Goal: Task Accomplishment & Management: Complete application form

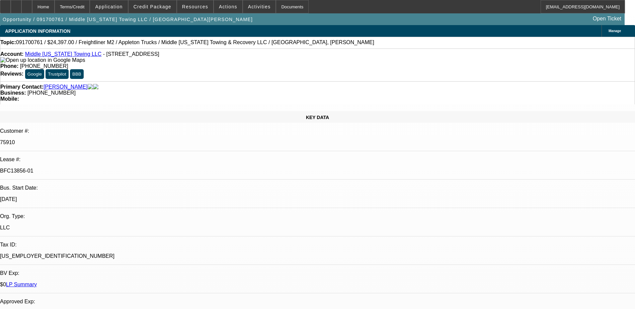
select select "0"
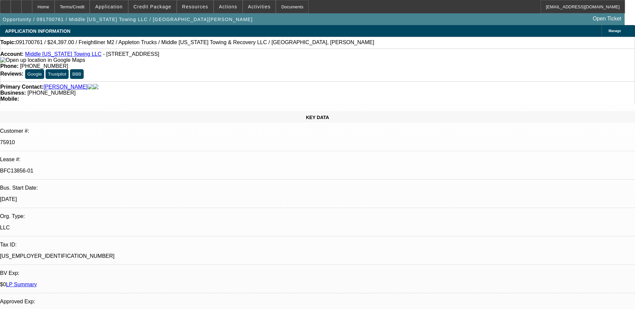
select select "0"
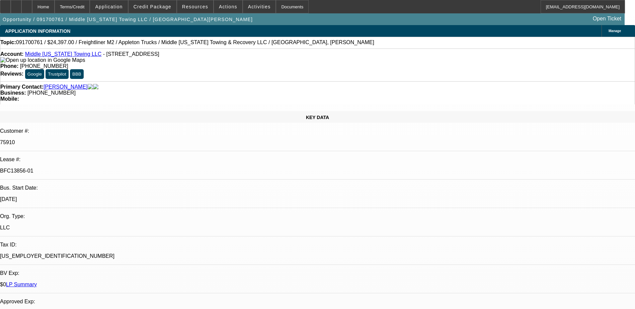
select select "0"
select select "1"
select select "6"
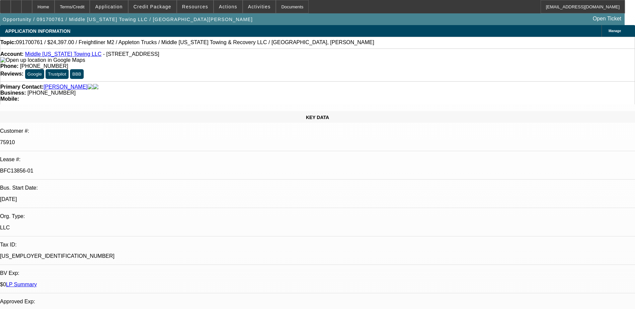
select select "1"
select select "6"
select select "1"
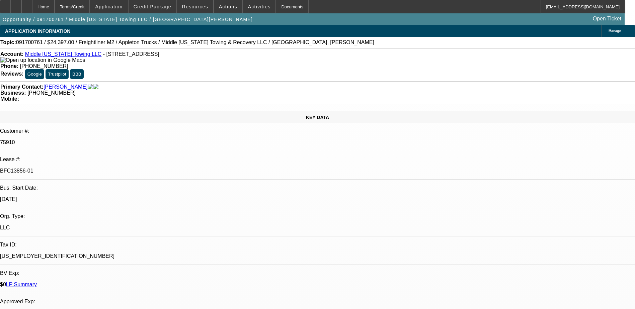
select select "6"
select select "1"
select select "6"
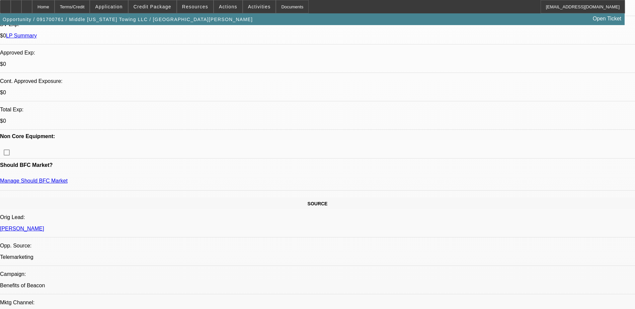
scroll to position [301, 0]
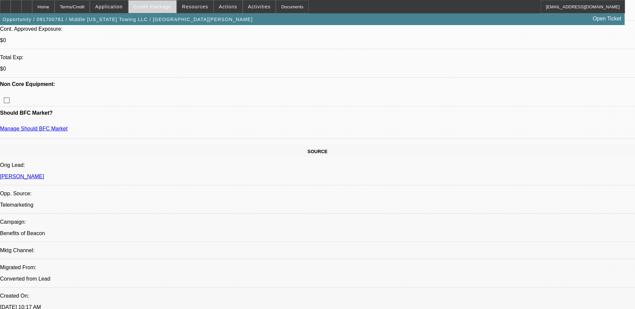
click at [157, 8] on span "Credit Package" at bounding box center [153, 6] width 38 height 5
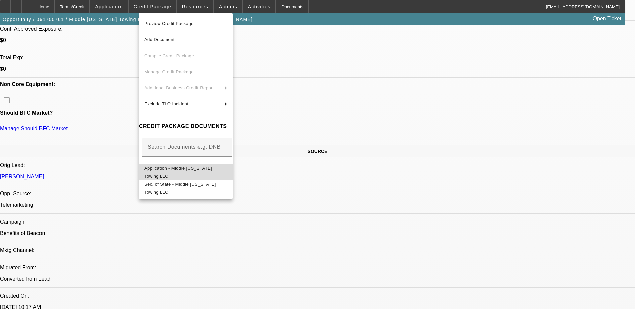
click at [178, 171] on span "Application - Middle [US_STATE] Towing LLC" at bounding box center [178, 172] width 68 height 13
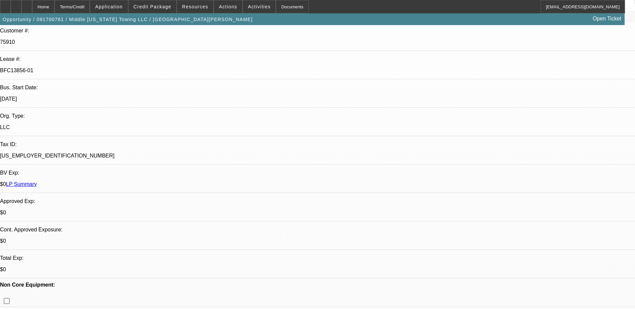
scroll to position [0, 0]
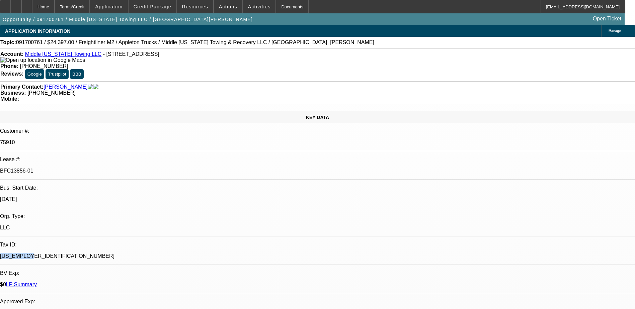
drag, startPoint x: 104, startPoint y: 139, endPoint x: 79, endPoint y: 139, distance: 24.8
click at [79, 253] on p "[US_EMPLOYER_IDENTIFICATION_NUMBER]" at bounding box center [317, 256] width 635 height 6
copy p "[US_EMPLOYER_IDENTIFICATION_NUMBER]"
click at [116, 197] on p "[DATE]" at bounding box center [317, 200] width 635 height 6
drag, startPoint x: 101, startPoint y: 138, endPoint x: 65, endPoint y: 138, distance: 36.2
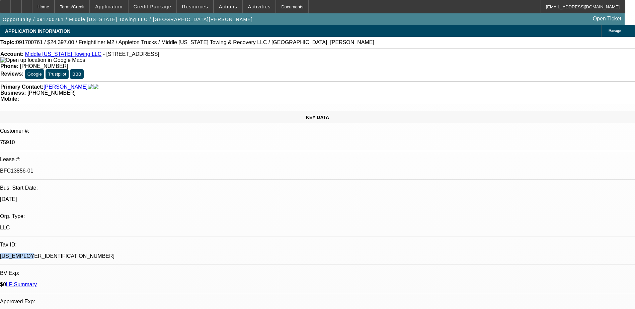
click at [65, 242] on div "Tax ID: [US_EMPLOYER_IDENTIFICATION_NUMBER]" at bounding box center [317, 253] width 635 height 23
drag, startPoint x: 65, startPoint y: 138, endPoint x: 91, endPoint y: 138, distance: 25.5
copy div "[US_EMPLOYER_IDENTIFICATION_NUMBER]"
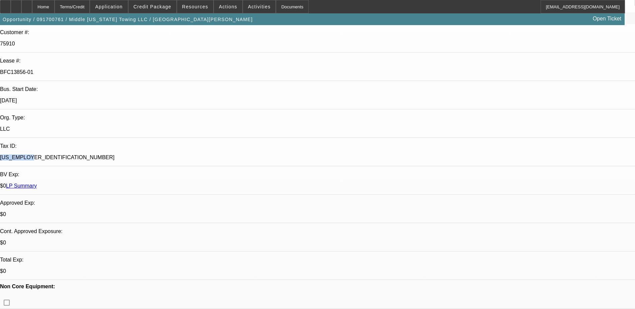
scroll to position [134, 0]
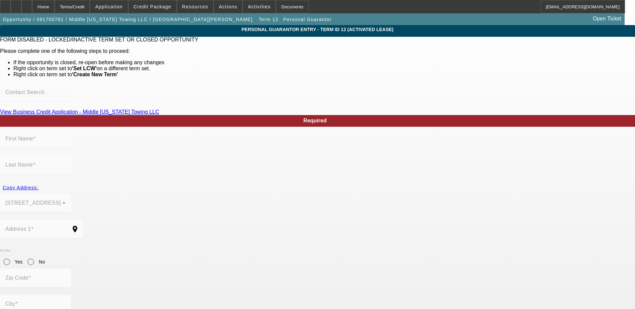
type input "[PERSON_NAME]"
type input "Moulon"
type input "[STREET_ADDRESS]"
radio input "true"
type input "37211"
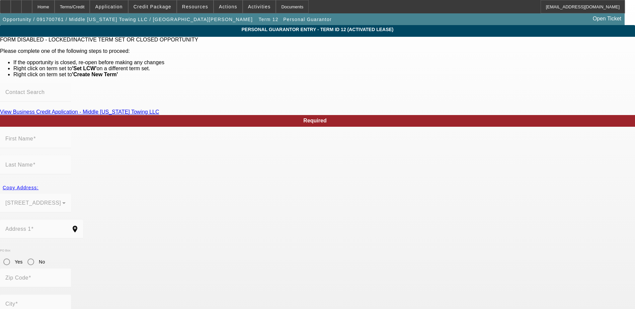
type input "[GEOGRAPHIC_DATA]"
type input "[PHONE_NUMBER]"
type input "100"
type input "580-23-8759"
type input "[EMAIL_ADDRESS][DOMAIN_NAME]"
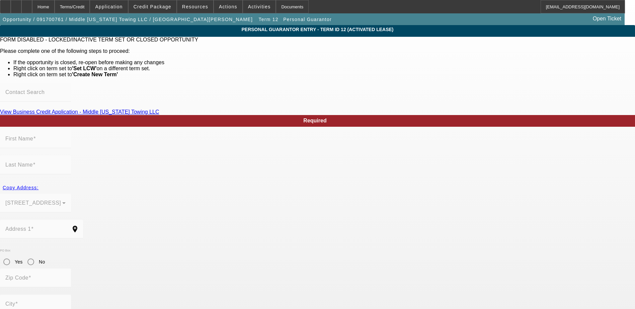
type input "$0.00"
click at [55, 7] on div "Home" at bounding box center [43, 6] width 22 height 13
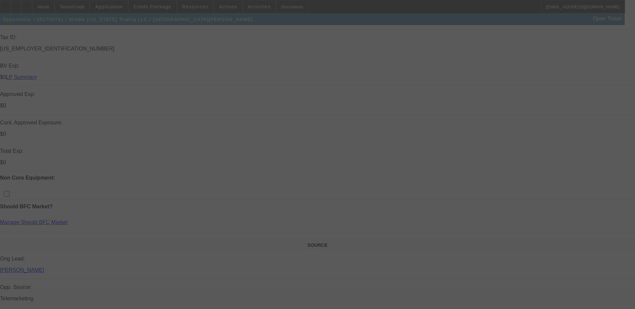
scroll to position [268, 0]
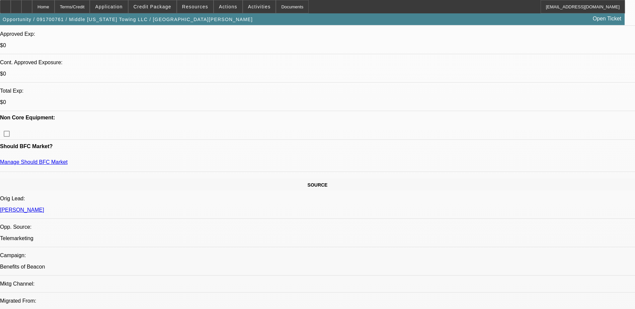
select select "0"
select select "6"
select select "0"
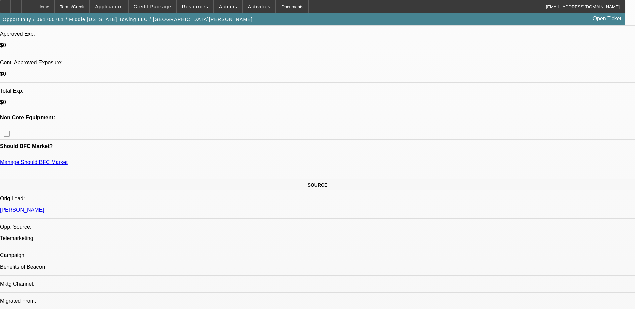
select select "0"
select select "6"
select select "0"
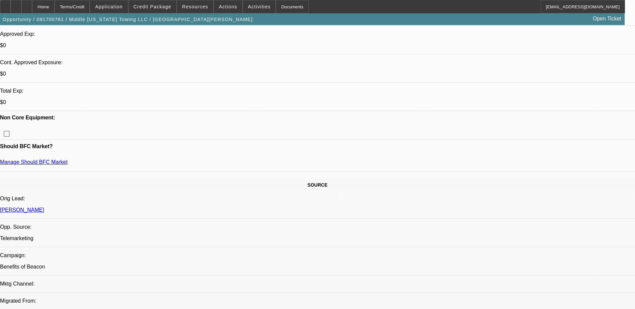
select select "0"
select select "6"
select select "0"
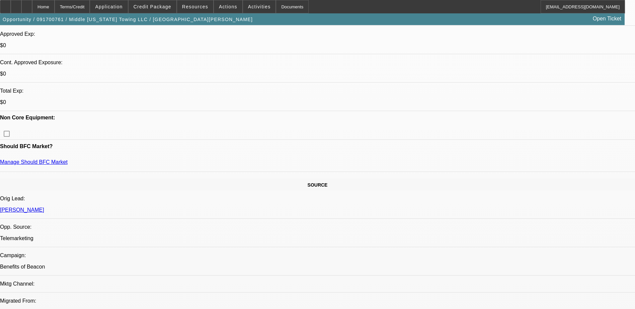
select select "6"
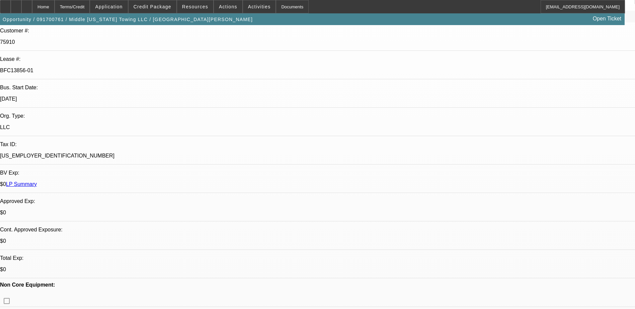
scroll to position [0, 0]
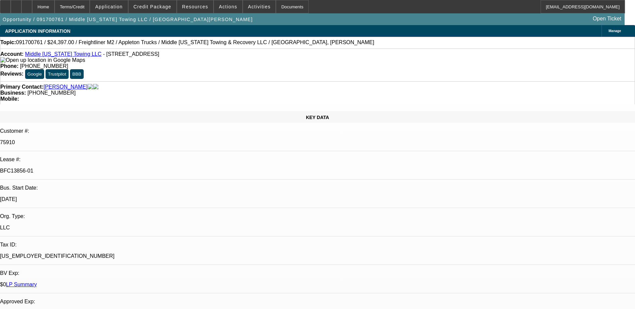
click at [37, 282] on link "LP Summary" at bounding box center [21, 285] width 31 height 6
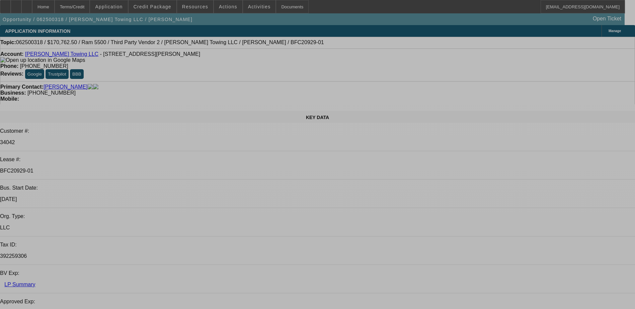
select select "0"
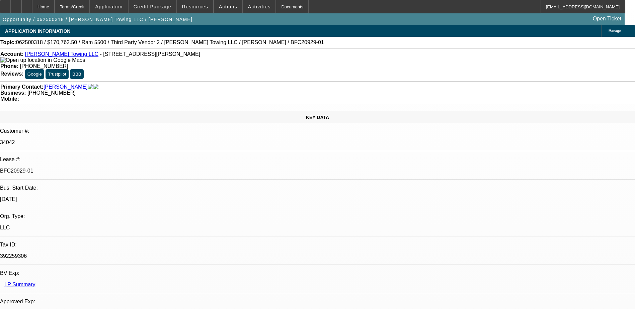
select select "0"
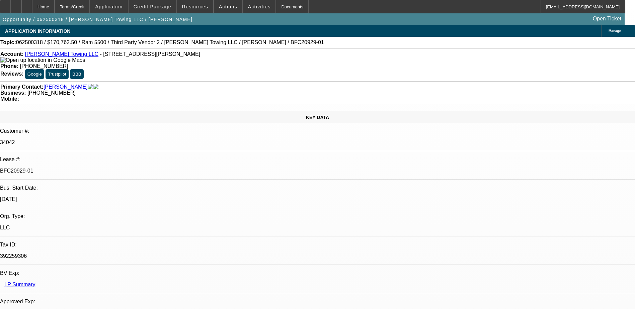
select select "0"
select select "1"
select select "2"
select select "6"
select select "1"
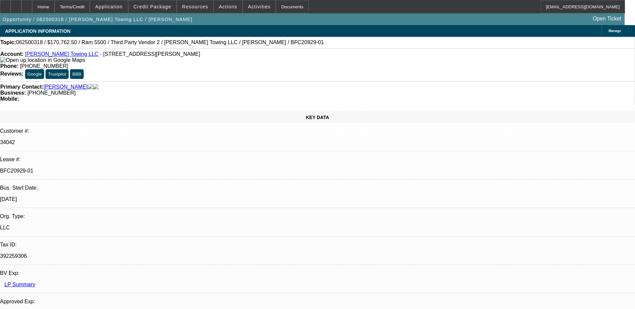
select select "2"
select select "6"
select select "1"
select select "2"
select select "6"
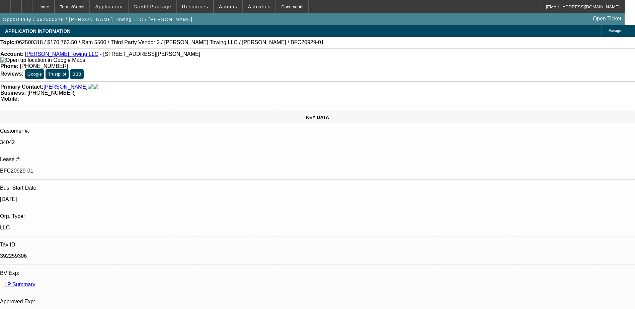
select select "1"
select select "2"
select select "6"
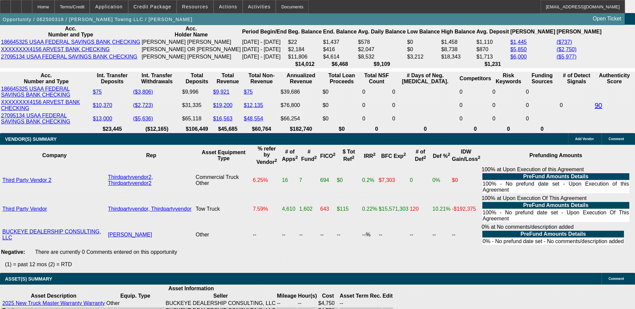
scroll to position [1440, 0]
